Goal: Communication & Community: Answer question/provide support

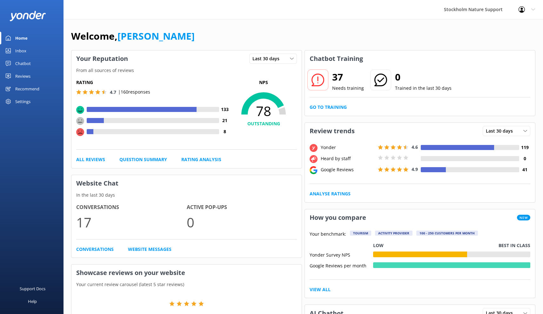
click at [23, 75] on div "Reviews" at bounding box center [22, 76] width 15 height 13
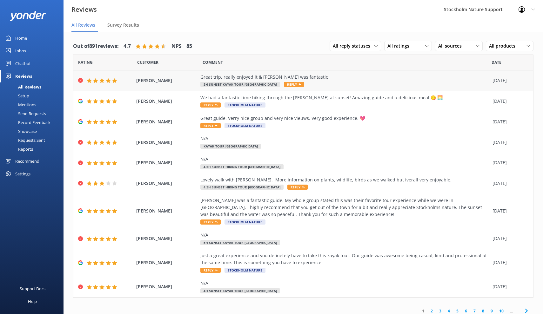
click at [302, 84] on span "Reply" at bounding box center [294, 84] width 20 height 5
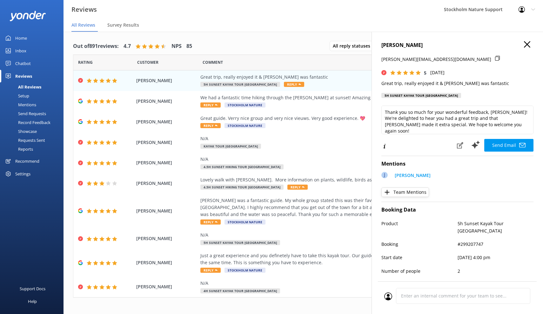
click at [386, 45] on h4 "[PERSON_NAME]" at bounding box center [457, 45] width 152 height 8
drag, startPoint x: 412, startPoint y: 46, endPoint x: 381, endPoint y: 45, distance: 31.4
click at [381, 45] on div "[PERSON_NAME] [PERSON_NAME][EMAIL_ADDRESS][DOMAIN_NAME] 5 [DATE] Great trip, re…" at bounding box center [456, 189] width 171 height 314
copy h4 "[PERSON_NAME]"
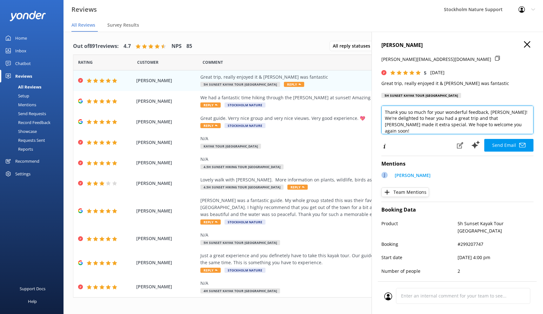
click at [405, 114] on textarea "Thank you so much for your wonderful feedback, [PERSON_NAME]! We're delighted t…" at bounding box center [457, 120] width 152 height 29
click at [495, 111] on textarea "Thank you so much for your wonderful feedback, [PERSON_NAME]! We're delighted t…" at bounding box center [457, 120] width 152 height 29
drag, startPoint x: 516, startPoint y: 117, endPoint x: 523, endPoint y: 123, distance: 9.3
click at [523, 123] on textarea "Thank you so much for your wonderful feedback! We're delighted to hear you had …" at bounding box center [457, 120] width 152 height 29
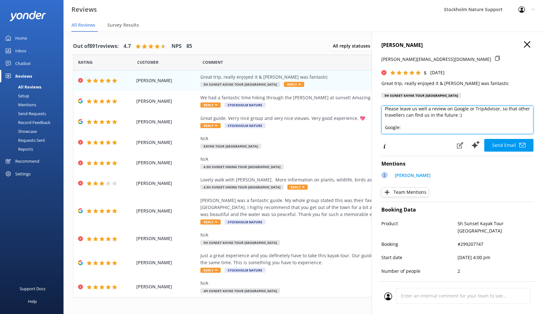
click at [385, 118] on textarea "Thank you so much for your wonderful feedback! We're delighted to hear you had …" at bounding box center [457, 120] width 152 height 29
click at [398, 133] on textarea "Thank you so much for your wonderful feedback! We're delighted to hear you had …" at bounding box center [457, 120] width 152 height 29
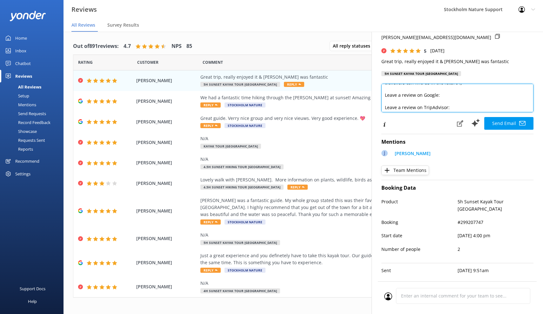
scroll to position [29, 0]
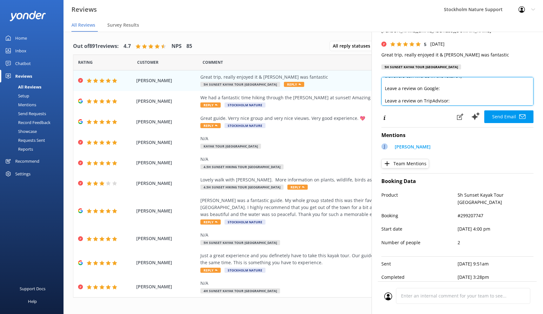
click at [423, 89] on textarea "Thank you so much for your wonderful feedback! We're delighted to hear you had …" at bounding box center [457, 91] width 152 height 29
click at [457, 82] on textarea "Thank you so much for your wonderful feedback! We're delighted to hear you had …" at bounding box center [457, 91] width 152 height 29
paste textarea "[URL][DOMAIN_NAME]"
click at [464, 98] on textarea "Thank you so much for your wonderful feedback! We're delighted to hear you had …" at bounding box center [457, 91] width 152 height 29
paste textarea "[URL][DOMAIN_NAME]"
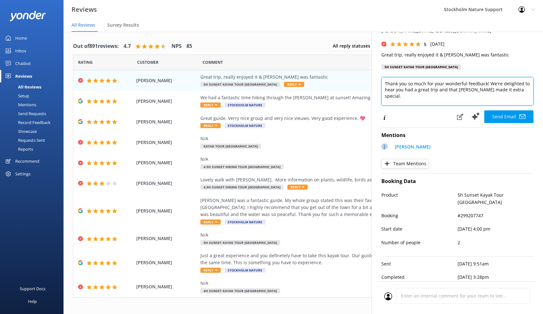
scroll to position [0, 0]
click at [507, 82] on textarea "Thank you so much for your wonderful feedback! We're delighted to hear you had …" at bounding box center [457, 91] width 152 height 29
click at [390, 90] on textarea "Thank you so much for your wonderful feedback! We're happy to hear you had a gr…" at bounding box center [457, 91] width 152 height 29
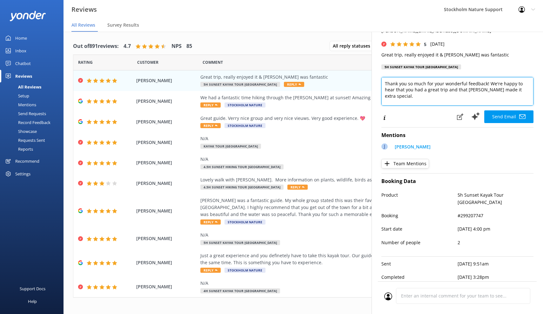
drag, startPoint x: 436, startPoint y: 89, endPoint x: 532, endPoint y: 86, distance: 95.9
click at [532, 86] on textarea "Thank you so much for your wonderful feedback! We're happy to hear that you had…" at bounding box center [457, 91] width 152 height 29
click at [385, 101] on textarea "Thank you so much for your wonderful feedback! We're happy to hear that you had…" at bounding box center [457, 91] width 152 height 29
click at [496, 92] on textarea "Thank you so much for your wonderful feedback! We're happy to hear that you had…" at bounding box center [457, 91] width 152 height 29
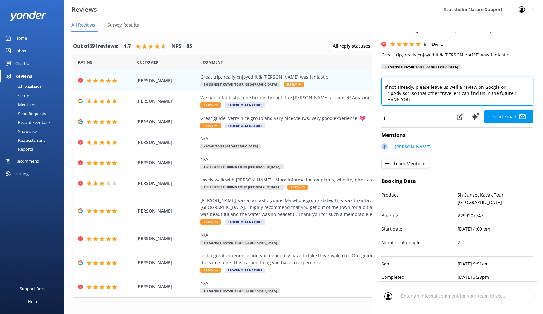
paste textarea "🌟"
drag, startPoint x: 479, startPoint y: 95, endPoint x: 381, endPoint y: 43, distance: 110.7
click at [381, 43] on div "[PERSON_NAME] [PERSON_NAME][EMAIL_ADDRESS][DOMAIN_NAME] 5 [DATE] Great trip, re…" at bounding box center [456, 189] width 171 height 314
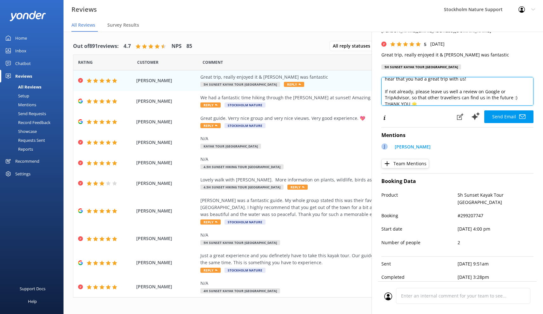
click at [456, 93] on textarea "Thank you so much for your wonderful feedback! We're happy to hear that you had…" at bounding box center [457, 91] width 152 height 29
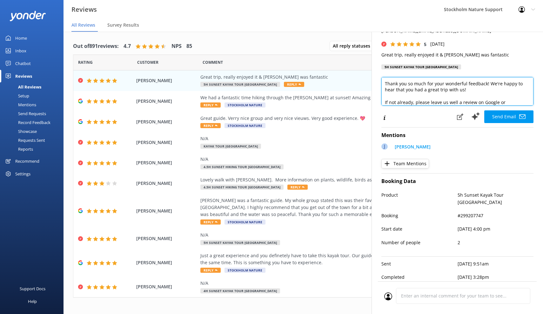
drag, startPoint x: 524, startPoint y: 97, endPoint x: 365, endPoint y: 61, distance: 163.2
click at [365, 61] on div "Out of 891 reviews: 4.7 NPS 85 All reply statuses All reply statuses Needs a re…" at bounding box center [302, 179] width 479 height 295
click at [503, 80] on textarea "Thank you so much for your wonderful feedback! We're happy to hear that you had…" at bounding box center [457, 91] width 152 height 29
drag, startPoint x: 513, startPoint y: 91, endPoint x: 401, endPoint y: 58, distance: 117.1
click at [401, 58] on div "[PERSON_NAME] [PERSON_NAME][EMAIL_ADDRESS][DOMAIN_NAME] 5 [DATE] Great trip, re…" at bounding box center [456, 189] width 171 height 314
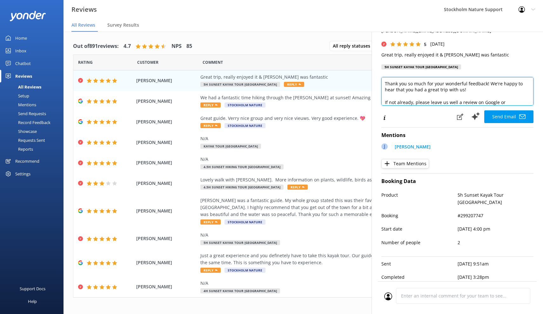
paste textarea "kind words! We’re really glad to hear you had a great trip with us 🌿 If you hav…"
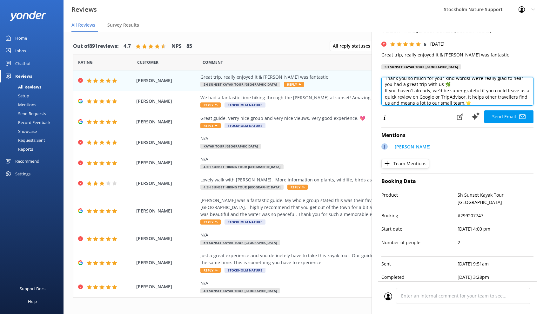
click at [448, 86] on textarea "Thank you so much for your kind words! We’re really glad to hear you had a grea…" at bounding box center [457, 91] width 152 height 29
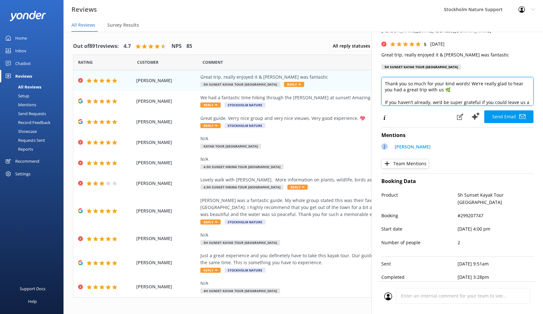
scroll to position [0, 0]
click at [446, 82] on textarea "Thank you so much for your kind words! We’re really glad to hear you had a grea…" at bounding box center [457, 91] width 152 height 29
click at [462, 84] on textarea "Thank you so much for your great words! We’re really glad to hear you had a gre…" at bounding box center [457, 91] width 152 height 29
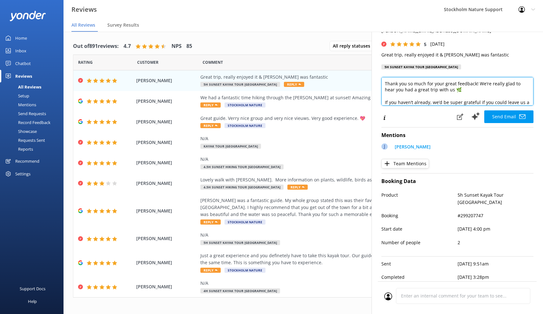
click at [457, 88] on textarea "Thank you so much for your great feedback! We’re really glad to hear you had a …" at bounding box center [457, 91] width 152 height 29
drag, startPoint x: 478, startPoint y: 82, endPoint x: 485, endPoint y: 87, distance: 8.6
click at [485, 87] on textarea "Thank you so much for your great feedback! We’re really glad to hear you had a …" at bounding box center [457, 91] width 152 height 29
click at [469, 91] on textarea "Thank you so much for your great feedback! We’re really glad to hear you had a …" at bounding box center [457, 91] width 152 height 29
drag, startPoint x: 477, startPoint y: 82, endPoint x: 484, endPoint y: 87, distance: 8.4
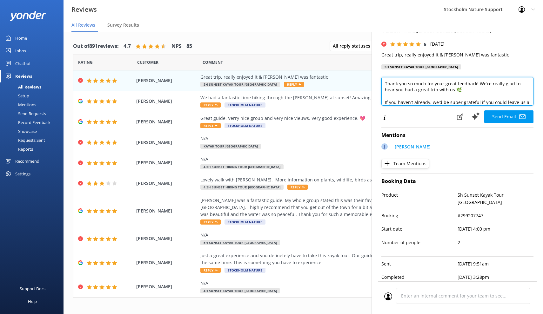
click at [484, 87] on textarea "Thank you so much for your great feedback! We’re really glad to hear you had a …" at bounding box center [457, 91] width 152 height 29
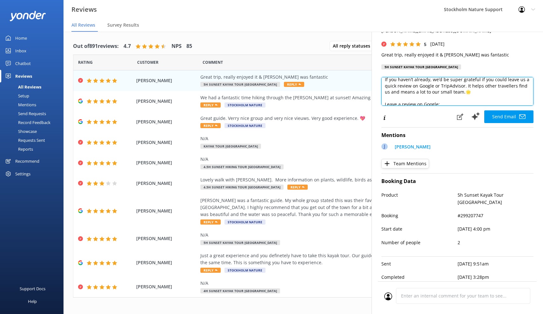
scroll to position [20, 0]
click at [457, 87] on textarea "Thank you so much for your great feedback! If you haven’t already, we’d be supe…" at bounding box center [457, 91] width 152 height 29
paste textarea
click at [476, 87] on textarea "Thank you so much for your great feedback! If you haven’t already, we’d be supe…" at bounding box center [457, 91] width 152 height 29
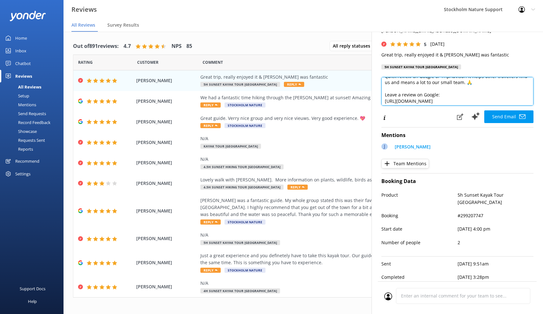
click at [385, 93] on textarea "Thank you so much for your great feedback! If you haven’t already, we’d be supe…" at bounding box center [457, 91] width 152 height 29
paste textarea "🌟"
click at [385, 98] on textarea "Thank you so much for your great feedback! If you haven’t already, we’d be supe…" at bounding box center [457, 91] width 152 height 29
paste textarea "🌟"
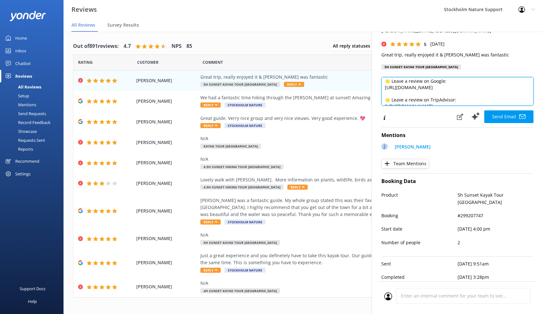
drag, startPoint x: 429, startPoint y: 98, endPoint x: 393, endPoint y: 98, distance: 36.5
click at [393, 98] on textarea "Thank you so much for your great feedback! If you haven’t already, we’d be supe…" at bounding box center [457, 91] width 152 height 29
drag, startPoint x: 431, startPoint y: 79, endPoint x: 392, endPoint y: 79, distance: 38.4
click at [392, 79] on textarea "Thank you so much for your great feedback! If you haven’t already, we’d be supe…" at bounding box center [457, 91] width 152 height 29
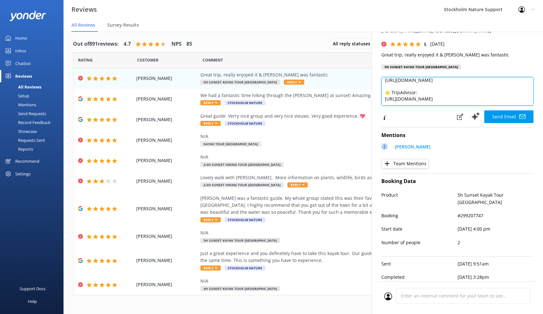
click at [483, 92] on textarea "Thank you so much for your great feedback! If you haven’t already, we’d be supe…" at bounding box center [457, 91] width 152 height 29
click at [384, 94] on textarea "Thank you so much for your great feedback! If you haven’t already, we’d be supe…" at bounding box center [457, 91] width 152 height 29
click at [438, 86] on textarea "Thank you so much for your great feedback! If you haven’t already, we’d be supe…" at bounding box center [457, 91] width 152 height 29
click at [384, 92] on textarea "Thank you so much for your great feedback! If you haven’t already, we’d be supe…" at bounding box center [457, 91] width 152 height 29
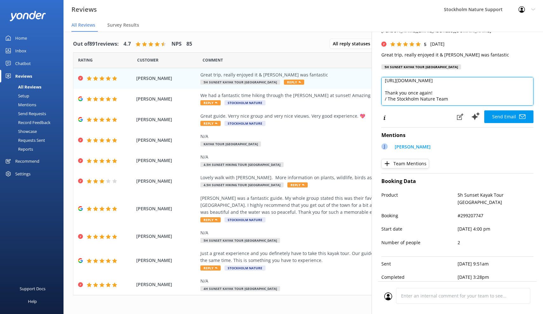
click at [474, 92] on textarea "Thank you so much for your great feedback! If you haven’t already, we’d be supe…" at bounding box center [457, 91] width 152 height 29
click at [442, 86] on textarea "Thank you so much for your great feedback! If you haven’t already, we’d be supe…" at bounding box center [457, 91] width 152 height 29
click at [452, 92] on textarea "Thank you so much for your great feedback! If you haven’t already, we’d be supe…" at bounding box center [457, 91] width 152 height 29
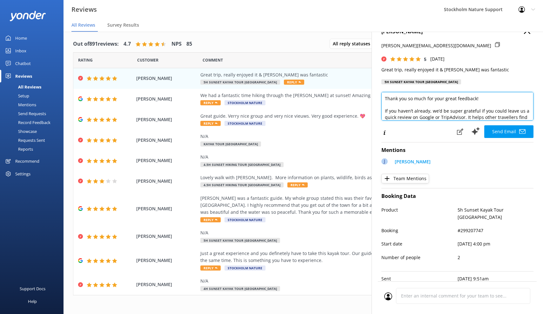
drag, startPoint x: 457, startPoint y: 93, endPoint x: 359, endPoint y: 30, distance: 116.9
click at [359, 30] on div "Reviews Stockholm Nature Support Profile Settings Logout All Reviews Survey Res…" at bounding box center [271, 171] width 543 height 282
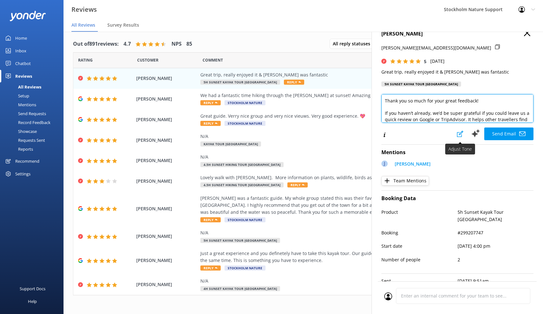
type textarea "Thank you so much for your great feedback! If you haven’t already, we’d be supe…"
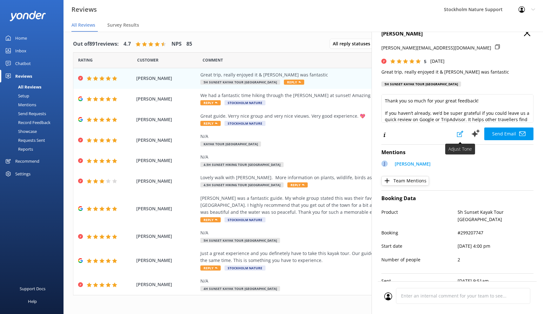
click at [461, 133] on icon at bounding box center [460, 134] width 6 height 6
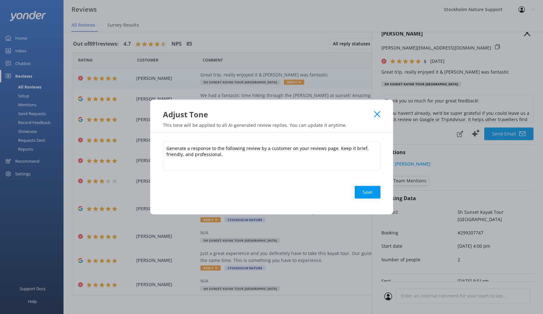
click at [425, 128] on div "Adjust Tone This tone will be applied to all AI-generated review replies. You c…" at bounding box center [271, 157] width 543 height 314
click at [267, 89] on div "Adjust Tone This tone will be applied to all AI-generated review replies. You c…" at bounding box center [271, 157] width 543 height 314
click at [363, 194] on button "Save" at bounding box center [367, 192] width 26 height 13
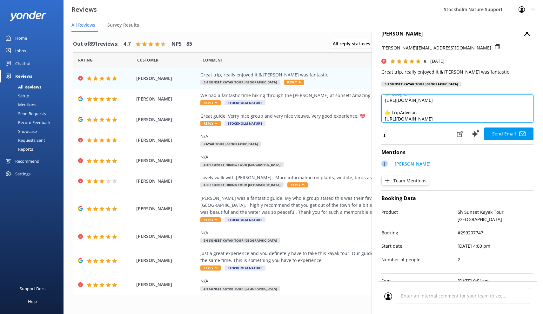
scroll to position [0, 0]
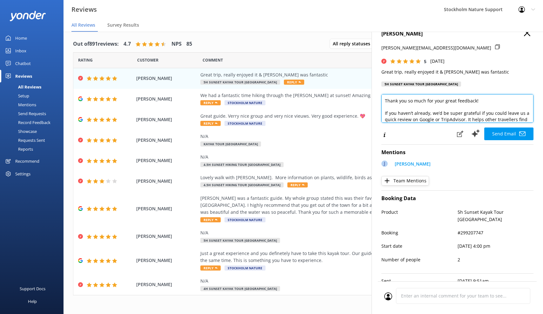
drag, startPoint x: 452, startPoint y: 111, endPoint x: 391, endPoint y: 55, distance: 82.6
click at [391, 55] on div "[PERSON_NAME] [PERSON_NAME][EMAIL_ADDRESS][DOMAIN_NAME] 5 [DATE] Great trip, re…" at bounding box center [456, 189] width 171 height 314
paste textarea
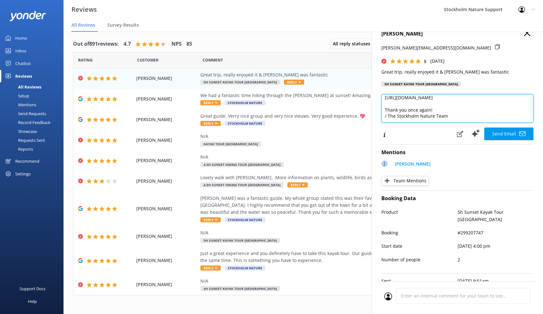
click at [422, 118] on textarea "Thank you so much for your great feedback! If you haven’t already, we’d be supe…" at bounding box center [457, 108] width 152 height 29
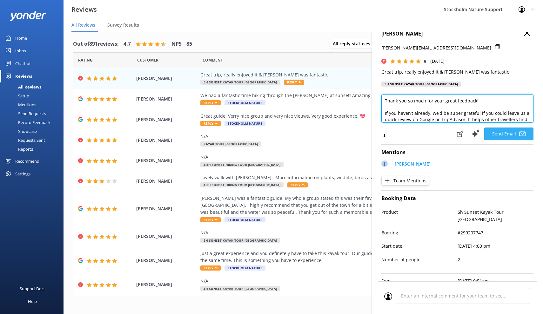
scroll to position [0, 0]
type textarea "Thank you so much for your great feedback! If you haven’t already, we’d be supe…"
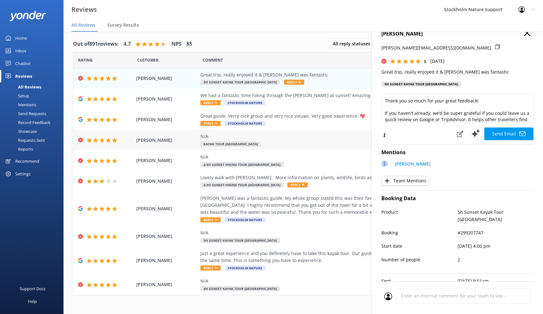
drag, startPoint x: 500, startPoint y: 133, endPoint x: 366, endPoint y: 146, distance: 134.5
click at [366, 146] on div "Out of 891 reviews: 4.7 NPS 85 All reply statuses All reply statuses Needs a re…" at bounding box center [302, 177] width 479 height 295
click at [507, 135] on button "Send Email" at bounding box center [508, 134] width 49 height 13
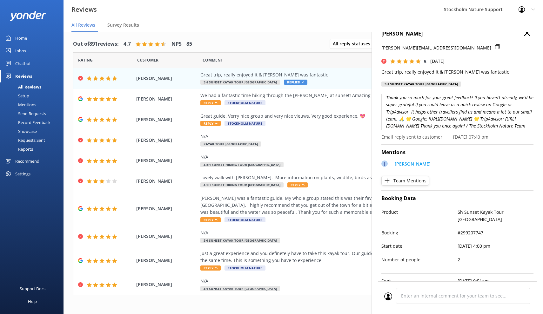
click at [304, 43] on div "Out of 891 reviews: 4.7 NPS 85 All reply statuses All reply statuses Needs a re…" at bounding box center [303, 44] width 460 height 16
click at [526, 34] on use "button" at bounding box center [526, 33] width 6 height 6
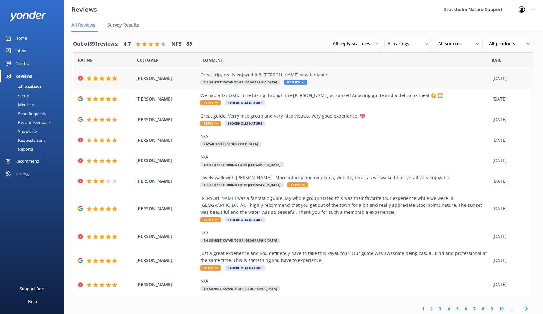
click at [281, 73] on div "Great trip, really enjoyed it & [PERSON_NAME] was fantastic" at bounding box center [344, 74] width 289 height 7
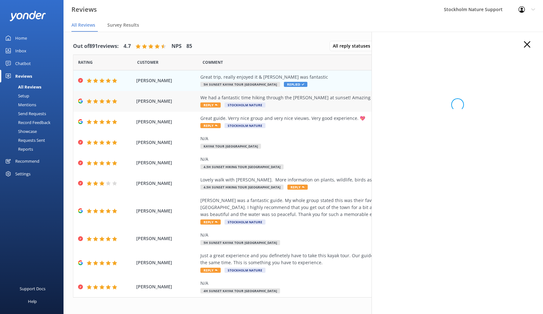
click at [304, 102] on div "We had a fantastic time hiking through the [PERSON_NAME] at sunset! Amazing gui…" at bounding box center [344, 101] width 289 height 14
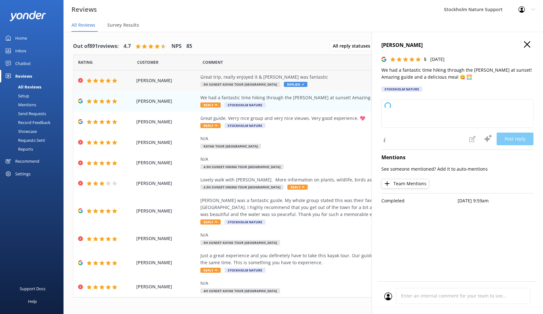
click at [332, 77] on div "Great trip, really enjoyed it & [PERSON_NAME] was fantastic" at bounding box center [344, 77] width 289 height 7
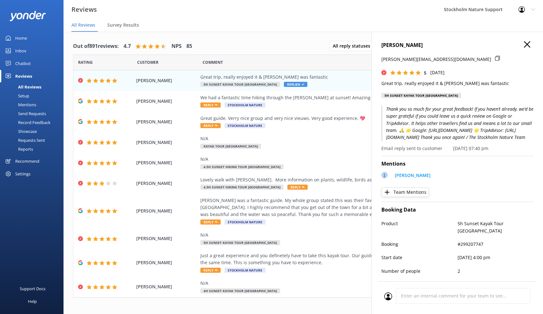
click at [528, 44] on icon "button" at bounding box center [526, 44] width 6 height 6
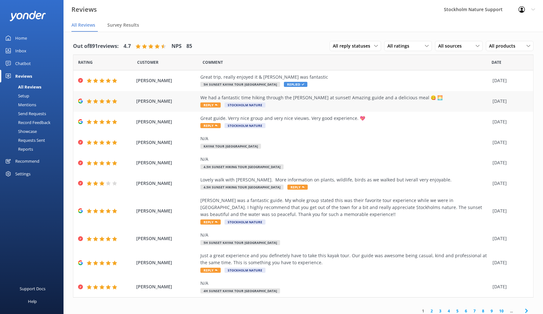
click at [216, 105] on icon at bounding box center [216, 105] width 3 height 3
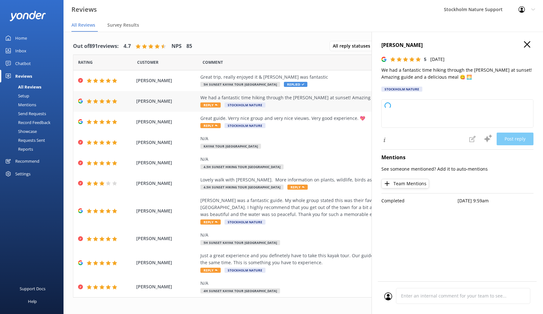
type textarea "Thank you so much for your wonderful feedback! We're thrilled you enjoyed the s…"
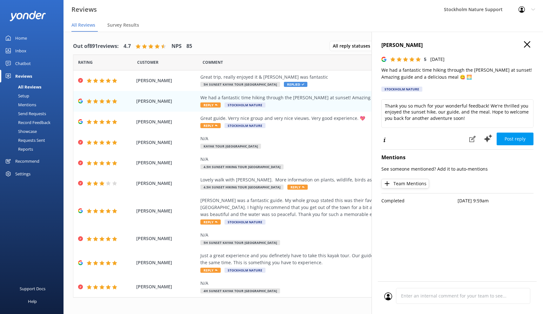
click at [525, 45] on icon "button" at bounding box center [526, 44] width 6 height 6
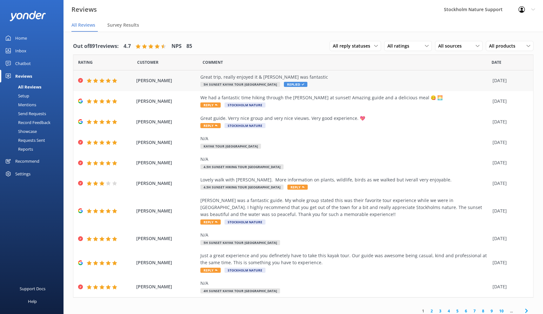
click at [281, 80] on div "Great trip, really enjoyed it & [PERSON_NAME] was fantastic" at bounding box center [344, 77] width 289 height 7
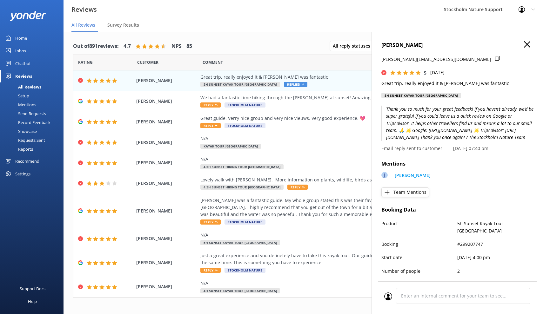
click at [21, 52] on div "Inbox" at bounding box center [20, 50] width 11 height 13
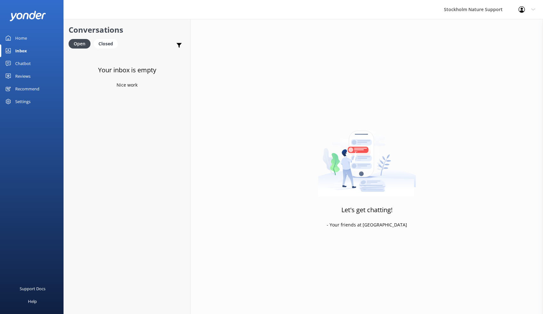
click at [20, 75] on div "Reviews" at bounding box center [22, 76] width 15 height 13
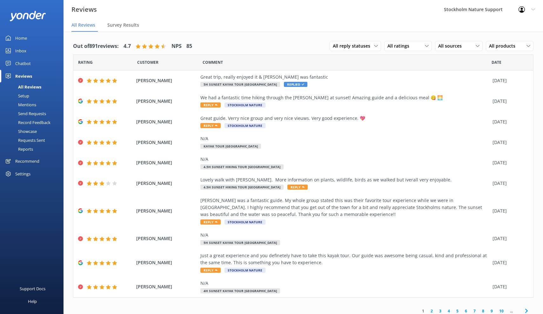
click at [24, 95] on div "Setup" at bounding box center [16, 95] width 25 height 9
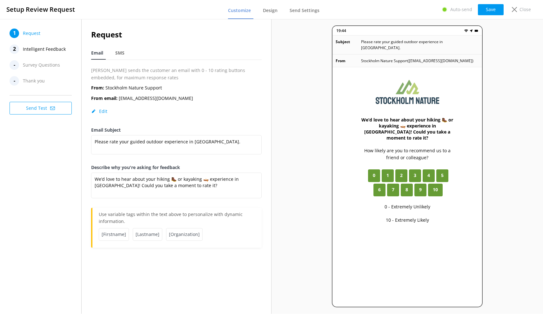
click at [33, 46] on span "Intelligent Feedback" at bounding box center [44, 49] width 43 height 10
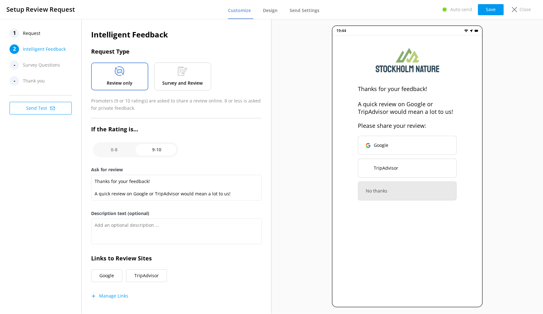
click at [183, 78] on div "Survey and Review" at bounding box center [182, 76] width 57 height 28
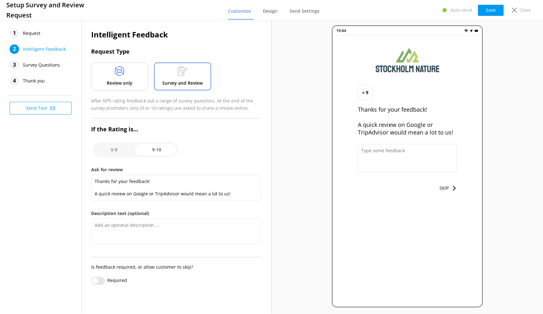
click at [95, 69] on div "Review only" at bounding box center [119, 76] width 57 height 28
